Goal: Obtain resource: Download file/media

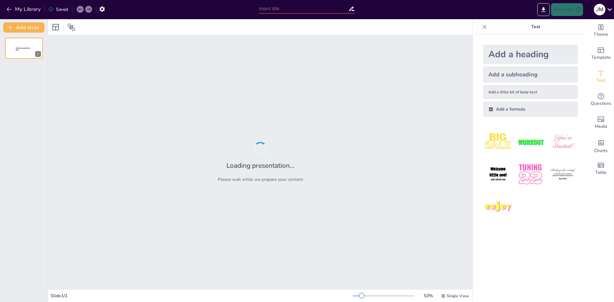
type input "Balanceo de Modelos: Asegurando la Coherencia en el Análisis Estructurado"
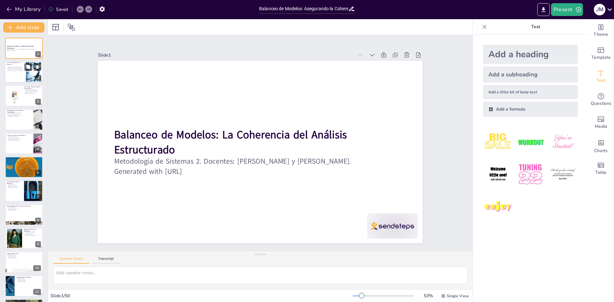
click at [20, 64] on p "¿Por qué Modelamos un Sistema?" at bounding box center [15, 64] width 17 height 4
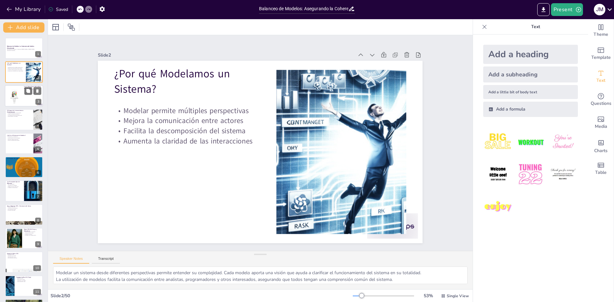
click at [18, 92] on div at bounding box center [14, 96] width 15 height 20
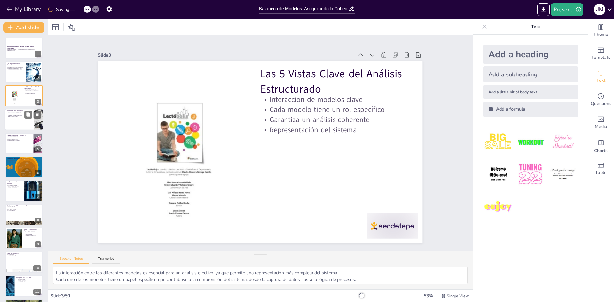
click at [22, 126] on div at bounding box center [24, 120] width 38 height 22
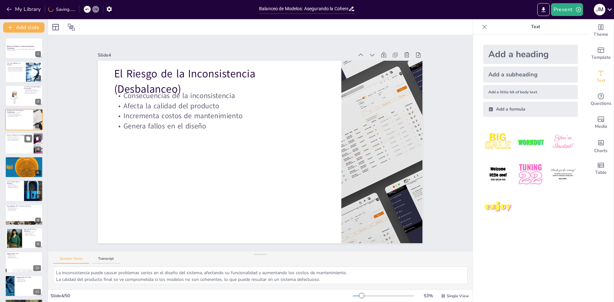
click at [25, 146] on div at bounding box center [24, 144] width 38 height 22
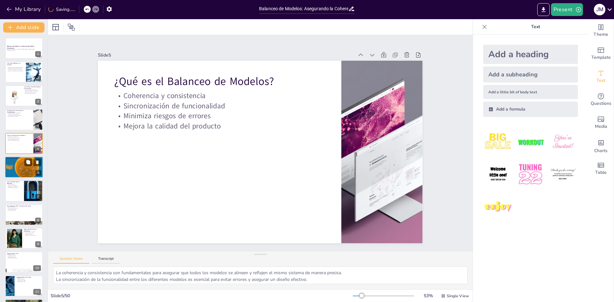
click at [25, 168] on div at bounding box center [24, 167] width 38 height 29
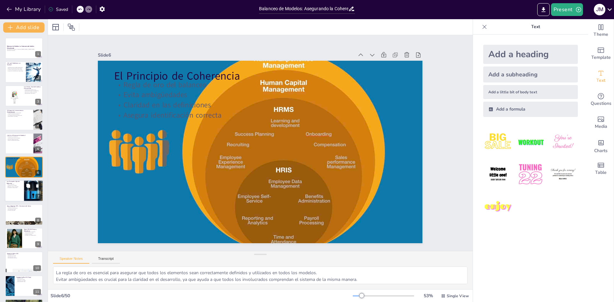
click at [15, 187] on p "Claridad en interacciones" at bounding box center [14, 187] width 15 height 1
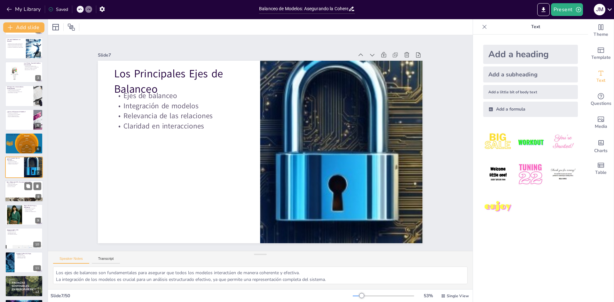
click at [15, 198] on div at bounding box center [24, 200] width 38 height 38
type textarea "La relación entre el DFD y el DD es esencial para asegurar que los datos sean c…"
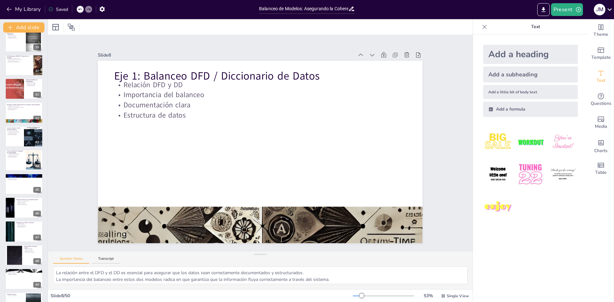
scroll to position [927, 0]
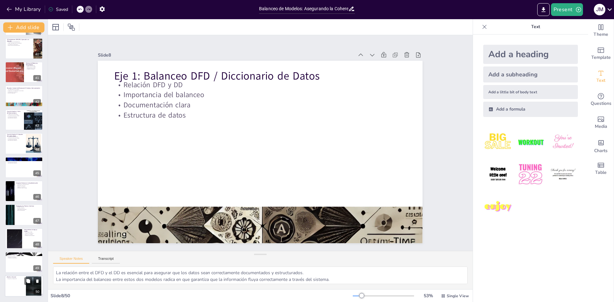
click at [18, 282] on div at bounding box center [24, 287] width 38 height 22
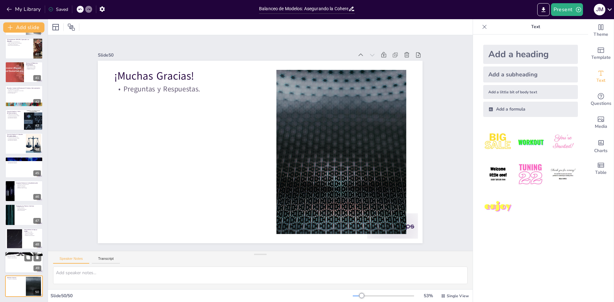
click at [15, 262] on div at bounding box center [24, 263] width 38 height 22
type textarea "Los beneficios del balanceo son esenciales para asegurar que todos los elemento…"
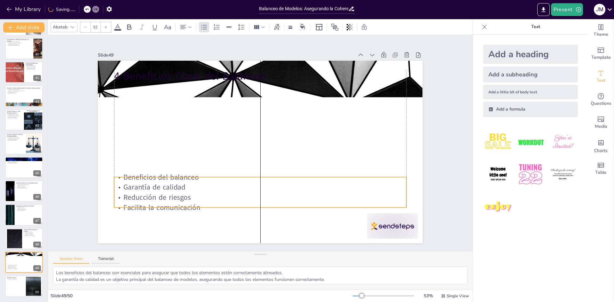
drag, startPoint x: 138, startPoint y: 81, endPoint x: 128, endPoint y: 140, distance: 59.6
click at [136, 173] on p "Beneficios del balanceo" at bounding box center [257, 177] width 292 height 41
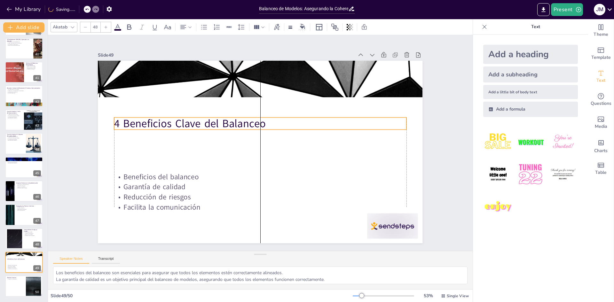
drag, startPoint x: 128, startPoint y: 74, endPoint x: 128, endPoint y: 122, distance: 47.6
click at [128, 122] on p "4 Beneficios Clave del Balanceo" at bounding box center [264, 123] width 289 height 75
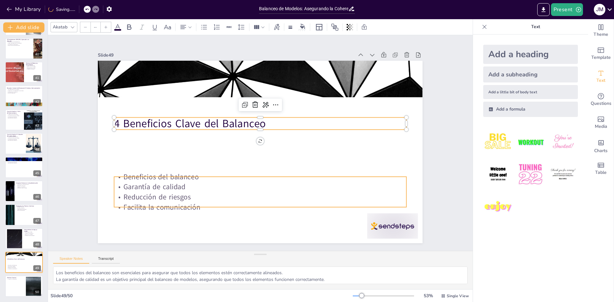
type input "32"
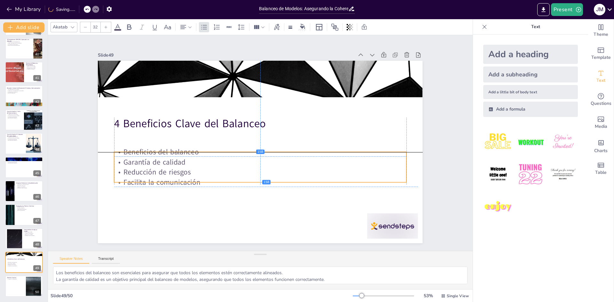
drag, startPoint x: 129, startPoint y: 171, endPoint x: 130, endPoint y: 148, distance: 22.7
click at [130, 148] on p "Beneficios del balanceo" at bounding box center [256, 151] width 271 height 128
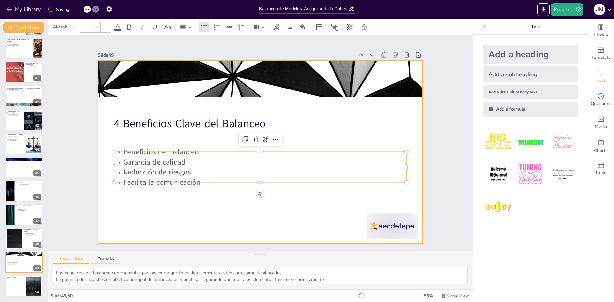
click at [150, 201] on div at bounding box center [259, 151] width 342 height 215
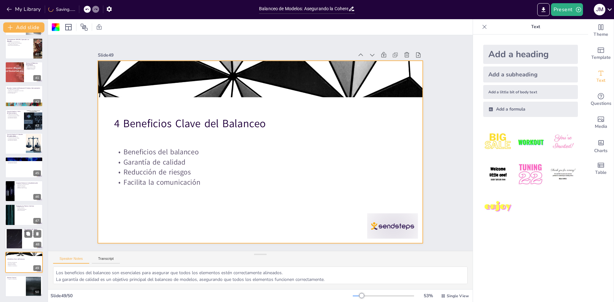
click at [19, 241] on div at bounding box center [14, 238] width 35 height 19
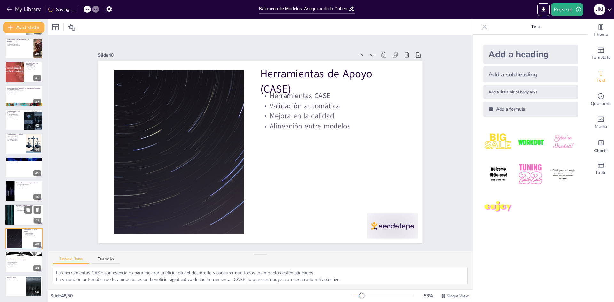
click at [24, 209] on p "Necesidad de alineación" at bounding box center [28, 209] width 25 height 1
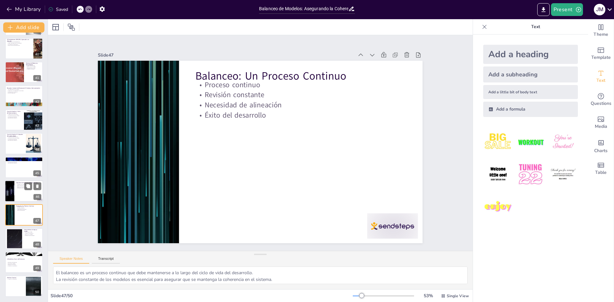
click at [19, 196] on div at bounding box center [24, 191] width 38 height 22
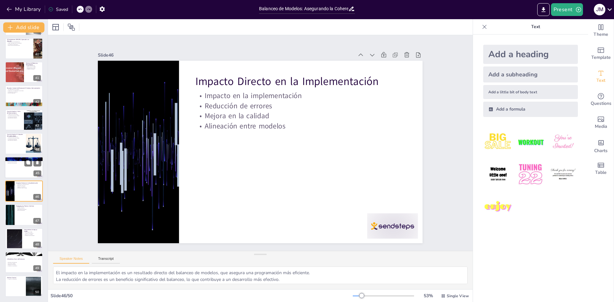
click at [24, 172] on div at bounding box center [24, 168] width 38 height 22
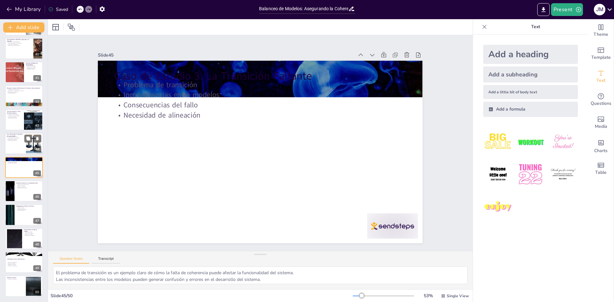
click at [13, 140] on p "Necesidad de alineación" at bounding box center [15, 140] width 17 height 1
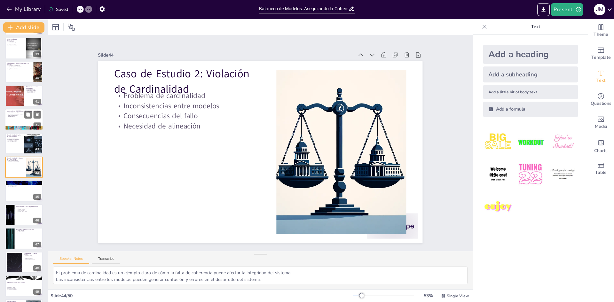
click at [13, 127] on div at bounding box center [24, 128] width 38 height 48
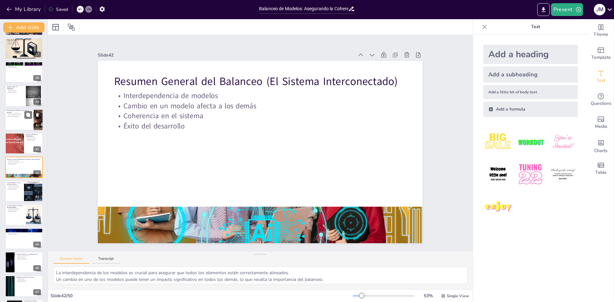
click at [12, 111] on p "El Desbalanceo DER/DFD: Operación sin Almacén" at bounding box center [19, 112] width 25 height 4
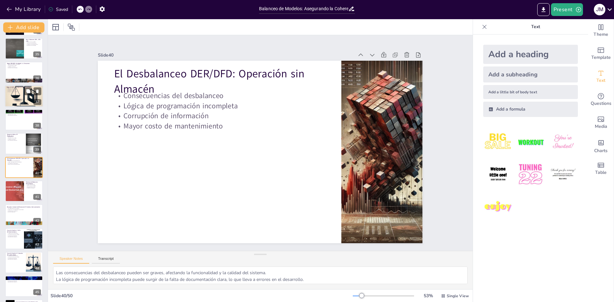
click at [12, 98] on div at bounding box center [24, 96] width 38 height 38
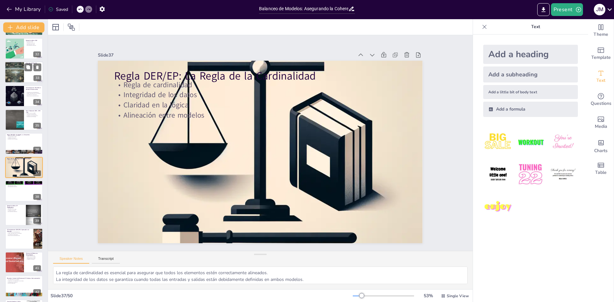
click at [12, 76] on div at bounding box center [14, 72] width 38 height 22
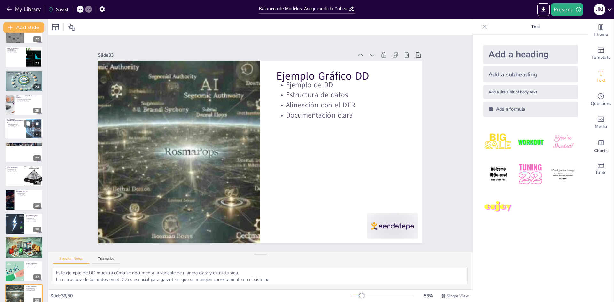
scroll to position [322, 0]
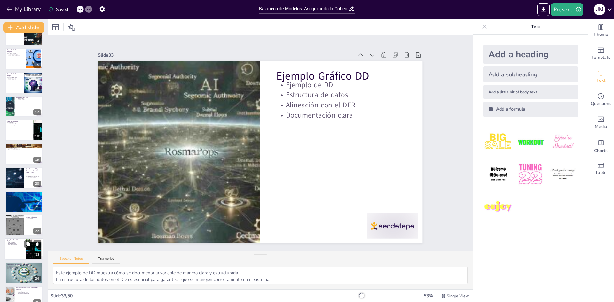
click at [21, 254] on div at bounding box center [24, 249] width 38 height 22
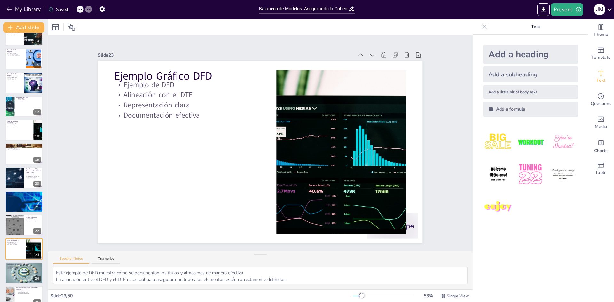
scroll to position [404, 0]
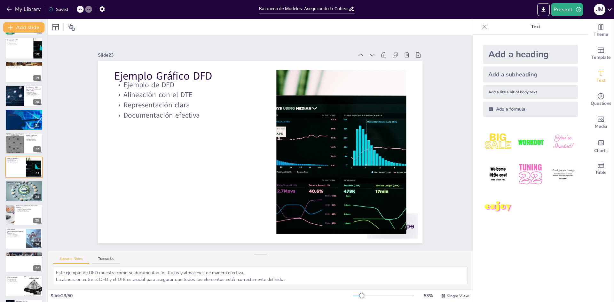
click at [15, 226] on div "Balanceo de Modelos: La Coherencia del Análisis Estructurado Metodología de Sis…" at bounding box center [24, 227] width 48 height 1186
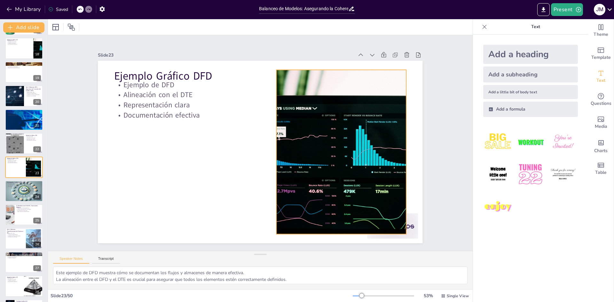
click at [350, 178] on div at bounding box center [340, 160] width 262 height 189
click at [23, 143] on div at bounding box center [14, 144] width 19 height 26
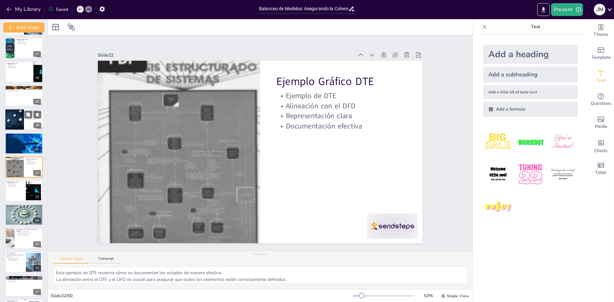
click at [17, 125] on div at bounding box center [14, 120] width 33 height 22
type textarea "La relación entre el DFD y el DTE es esencial para asegurar que los procesos y …"
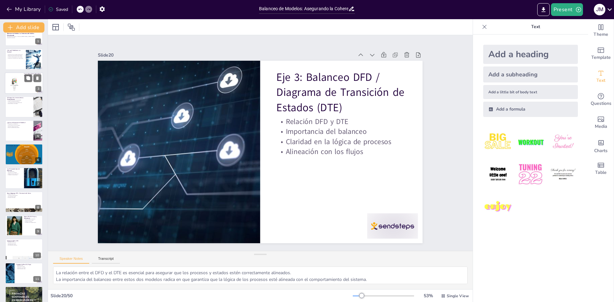
scroll to position [0, 0]
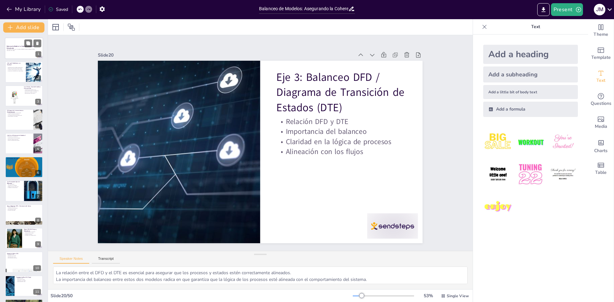
click at [24, 55] on div at bounding box center [24, 48] width 38 height 22
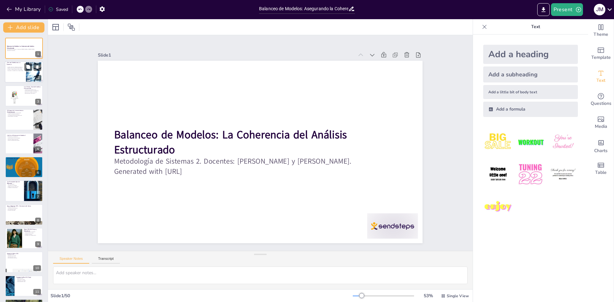
click at [22, 81] on div at bounding box center [24, 72] width 38 height 22
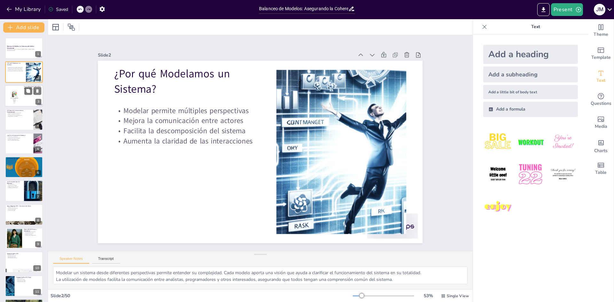
click at [33, 97] on div at bounding box center [24, 96] width 38 height 22
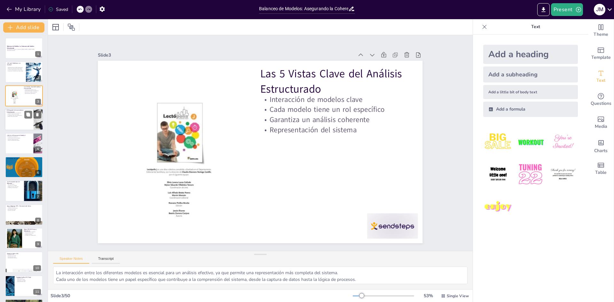
click at [20, 123] on div at bounding box center [24, 120] width 38 height 22
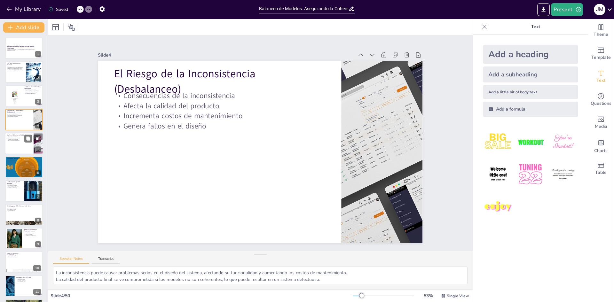
click at [18, 148] on div at bounding box center [24, 144] width 38 height 22
type textarea "La coherencia y consistencia son fundamentales para asegurar que todos los mode…"
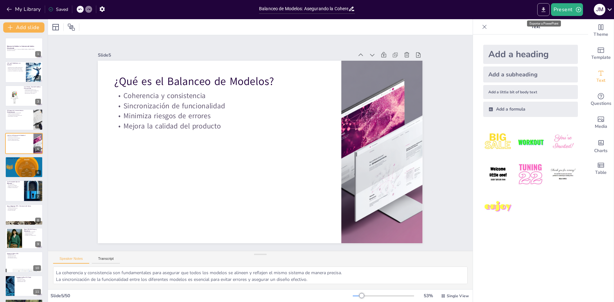
click at [543, 9] on icon "Export to PowerPoint" at bounding box center [543, 9] width 4 height 5
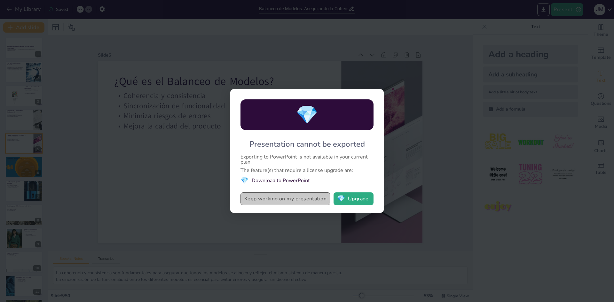
click at [297, 200] on button "Keep working on my presentation" at bounding box center [285, 198] width 90 height 13
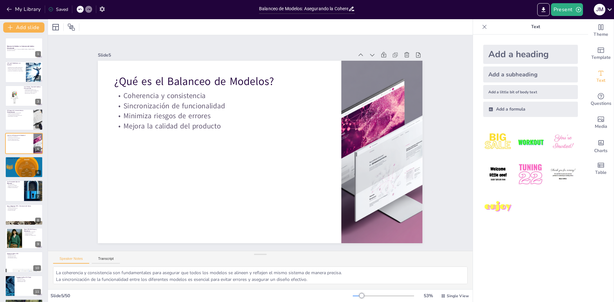
click at [101, 9] on icon "button" at bounding box center [101, 8] width 5 height 5
click at [545, 7] on icon "Export to PowerPoint" at bounding box center [543, 9] width 7 height 7
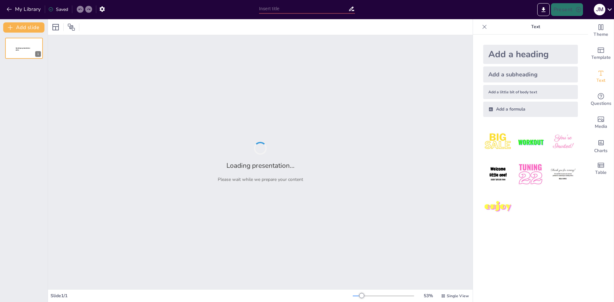
type input "Balanceo de Modelos: Asegurando la Coherencia en el Análisis Estructurado"
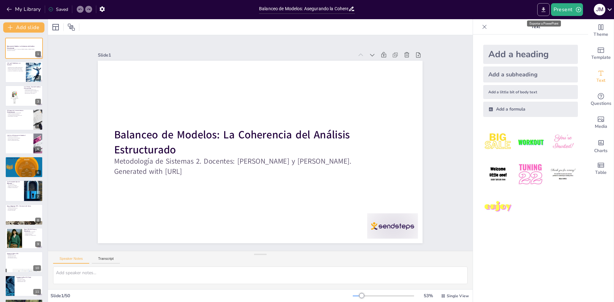
click at [542, 10] on icon "Export to PowerPoint" at bounding box center [543, 9] width 7 height 7
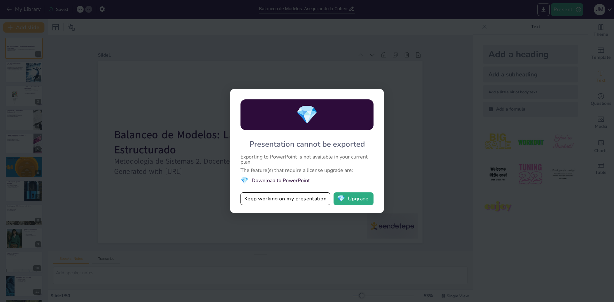
click at [279, 181] on li "💎 Download to PowerPoint" at bounding box center [306, 180] width 133 height 9
click at [296, 181] on li "💎 Download to PowerPoint" at bounding box center [306, 180] width 133 height 9
click at [357, 200] on button "💎 Upgrade" at bounding box center [353, 198] width 40 height 13
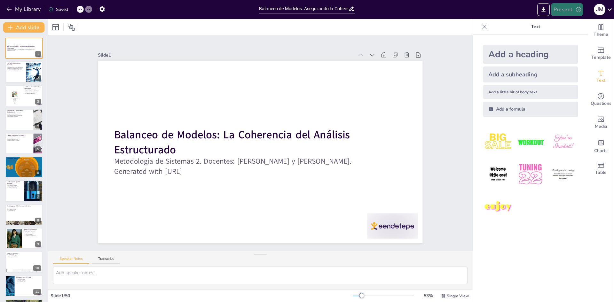
click at [572, 6] on button "Present" at bounding box center [567, 9] width 32 height 13
click at [541, 9] on div at bounding box center [307, 151] width 614 height 302
click at [546, 8] on icon "Export to PowerPoint" at bounding box center [543, 9] width 7 height 7
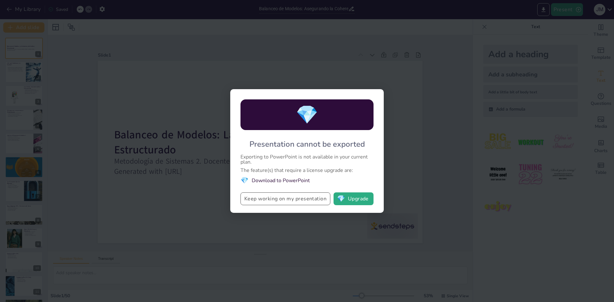
click at [287, 198] on button "Keep working on my presentation" at bounding box center [285, 198] width 90 height 13
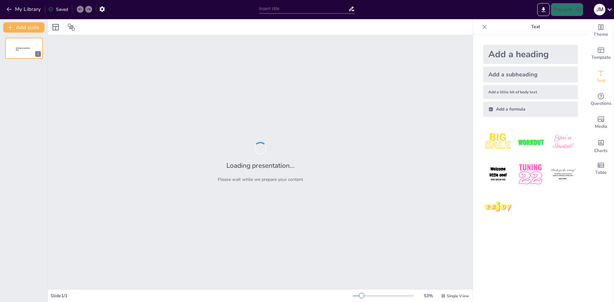
type input "Balanceo de Modelos: Asegurando la Coherencia en el Análisis Estructurado"
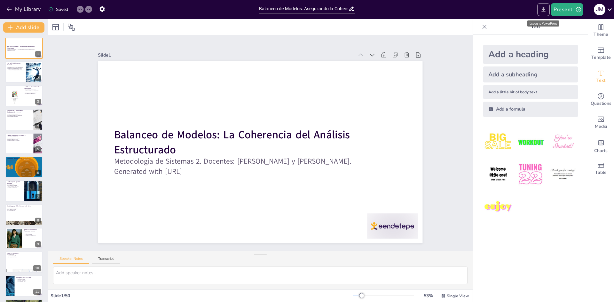
click at [545, 9] on icon "Export to PowerPoint" at bounding box center [543, 9] width 4 height 5
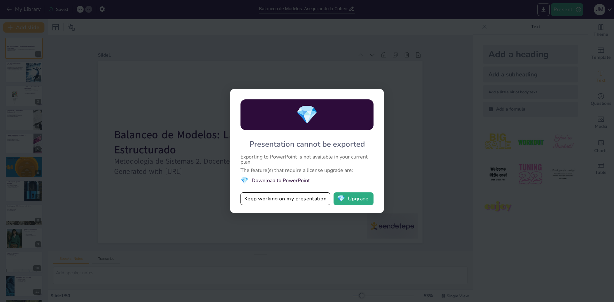
drag, startPoint x: 283, startPoint y: 177, endPoint x: 293, endPoint y: 177, distance: 10.5
click at [283, 177] on li "💎 Download to PowerPoint" at bounding box center [306, 180] width 133 height 9
click at [354, 200] on button "💎 Upgrade" at bounding box center [353, 198] width 40 height 13
